Goal: Information Seeking & Learning: Learn about a topic

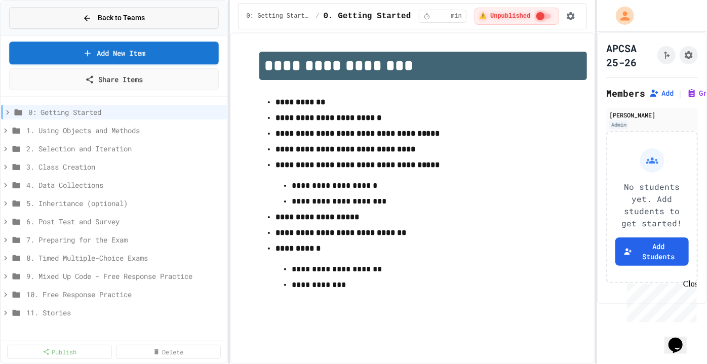
click at [78, 14] on button "Back to Teams" at bounding box center [114, 18] width 210 height 22
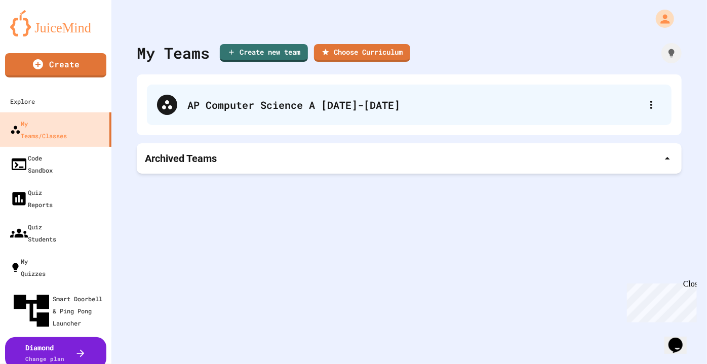
click at [262, 109] on div "AP Computer Science A [DATE]-[DATE]" at bounding box center [414, 104] width 454 height 15
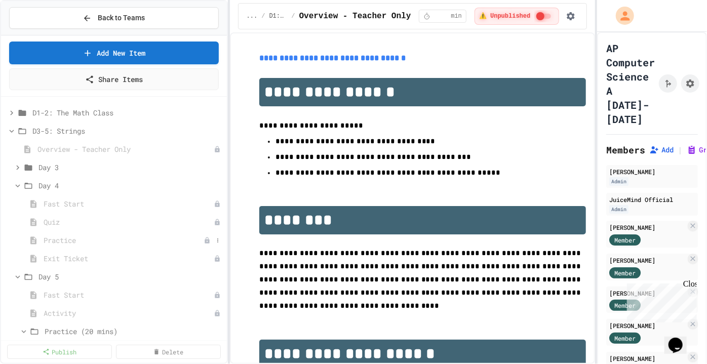
scroll to position [36, 0]
click at [215, 202] on icon at bounding box center [218, 203] width 6 height 6
click at [69, 205] on div at bounding box center [353, 182] width 707 height 364
click at [70, 205] on span "Fast Start" at bounding box center [124, 203] width 160 height 11
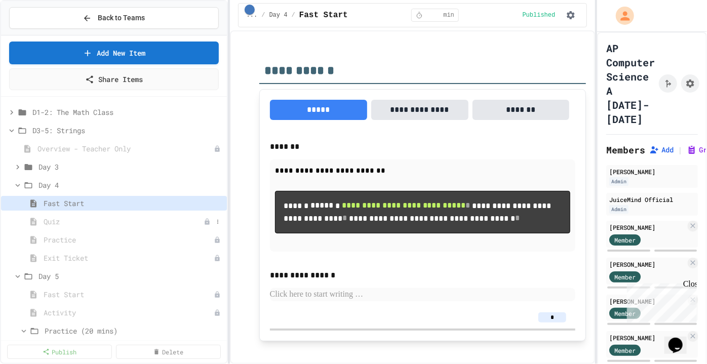
click at [92, 223] on span "Quiz" at bounding box center [124, 221] width 160 height 11
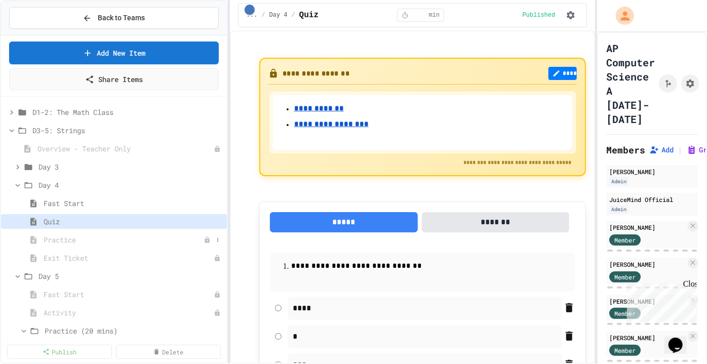
click at [75, 240] on span "Practice" at bounding box center [124, 239] width 160 height 11
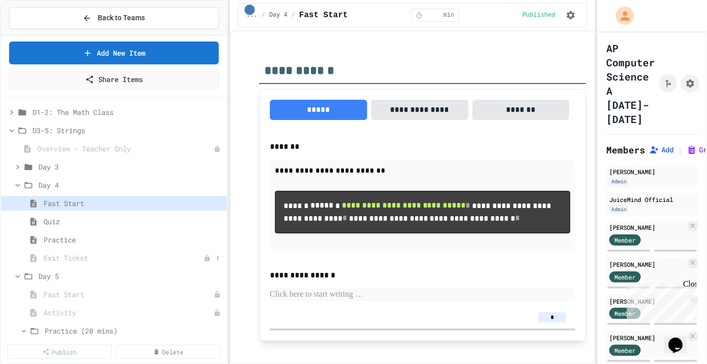
click at [81, 257] on span "Exit Ticket" at bounding box center [124, 258] width 160 height 11
